Goal: Check status

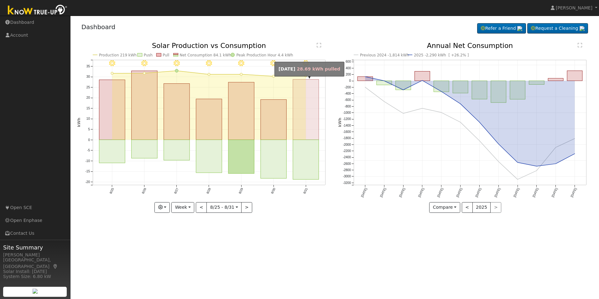
click at [309, 125] on rect "onclick=""" at bounding box center [306, 110] width 26 height 60
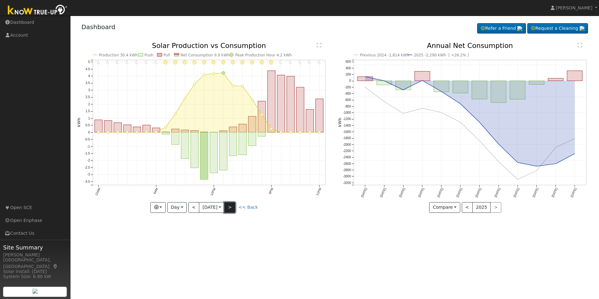
click at [234, 206] on button ">" at bounding box center [229, 207] width 11 height 11
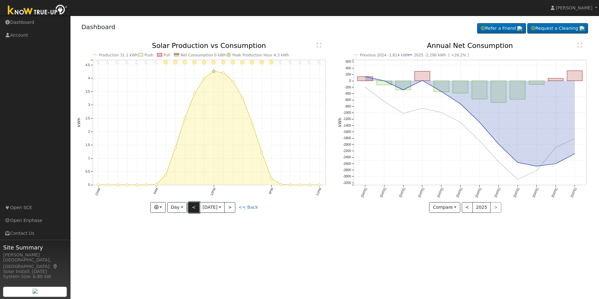
click at [191, 210] on button "<" at bounding box center [193, 207] width 11 height 11
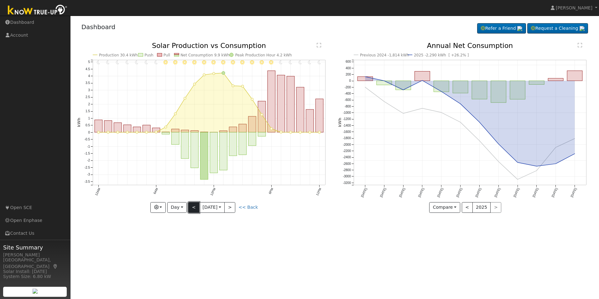
click at [191, 210] on button "<" at bounding box center [193, 207] width 11 height 11
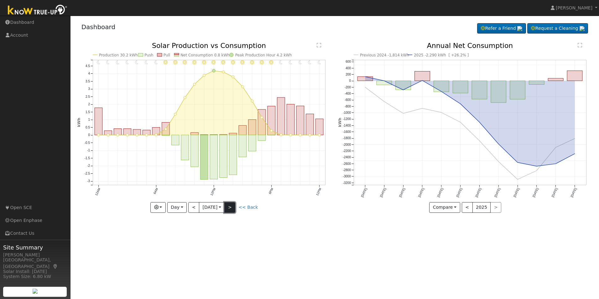
click at [233, 210] on button ">" at bounding box center [229, 207] width 11 height 11
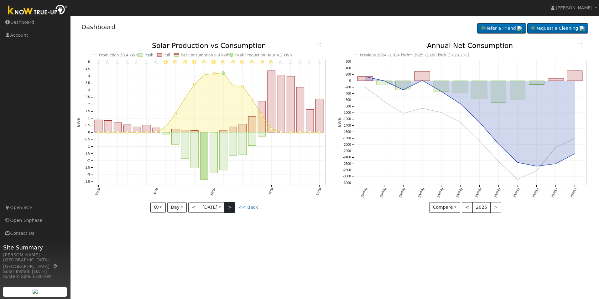
click at [233, 210] on div "11PM - Clear 10PM - Clear 9PM - Clear 8PM - Clear 7PM - Clear 6PM - Clear 5PM -…" at bounding box center [204, 127] width 254 height 170
click at [233, 210] on button ">" at bounding box center [229, 207] width 11 height 11
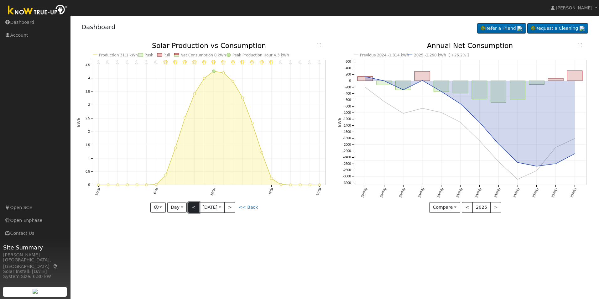
click at [194, 209] on button "<" at bounding box center [193, 207] width 11 height 11
type input "2025-08-31"
